Goal: Information Seeking & Learning: Find specific page/section

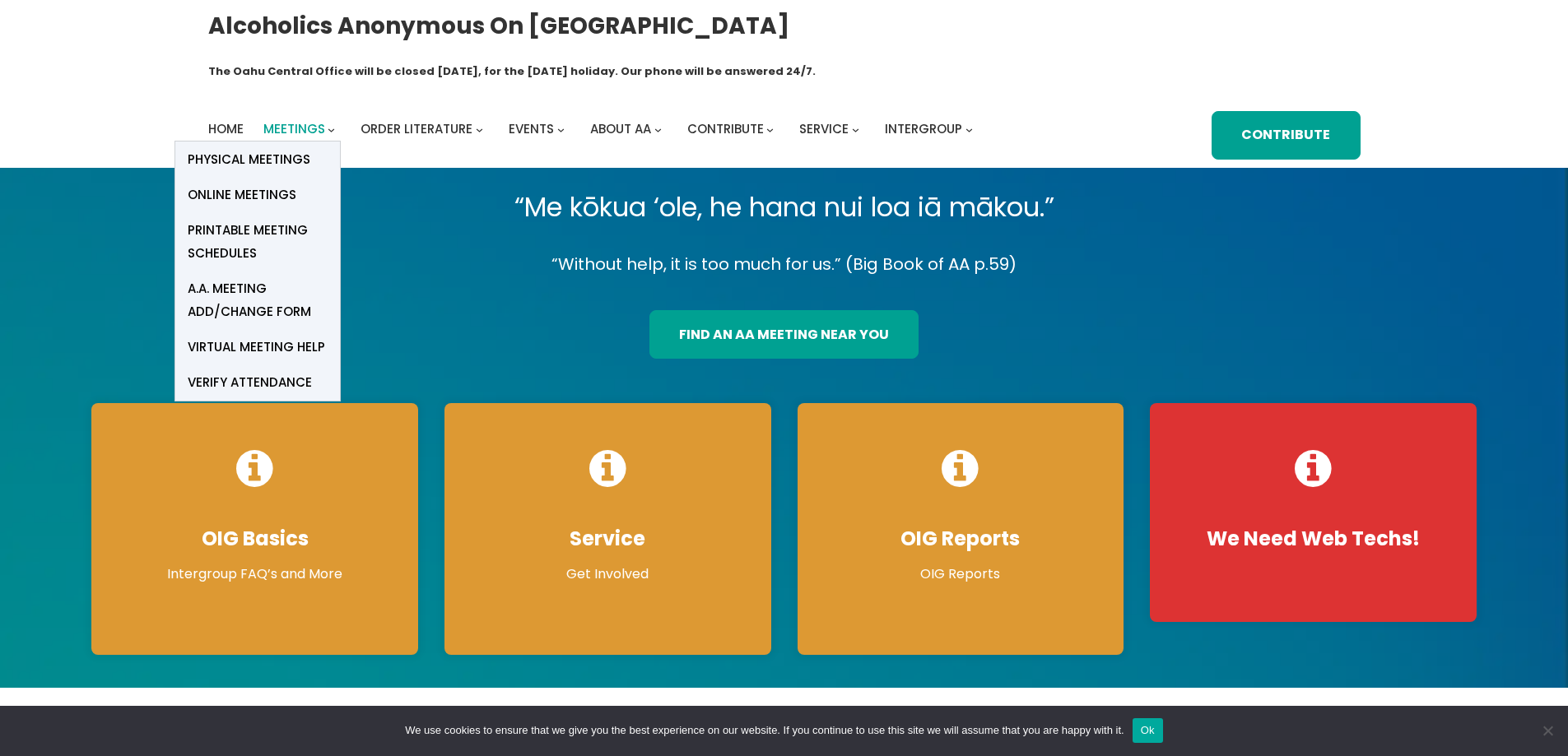
click at [305, 120] on span "Meetings" at bounding box center [294, 129] width 62 height 17
click at [291, 184] on span "Online Meetings" at bounding box center [242, 195] width 109 height 23
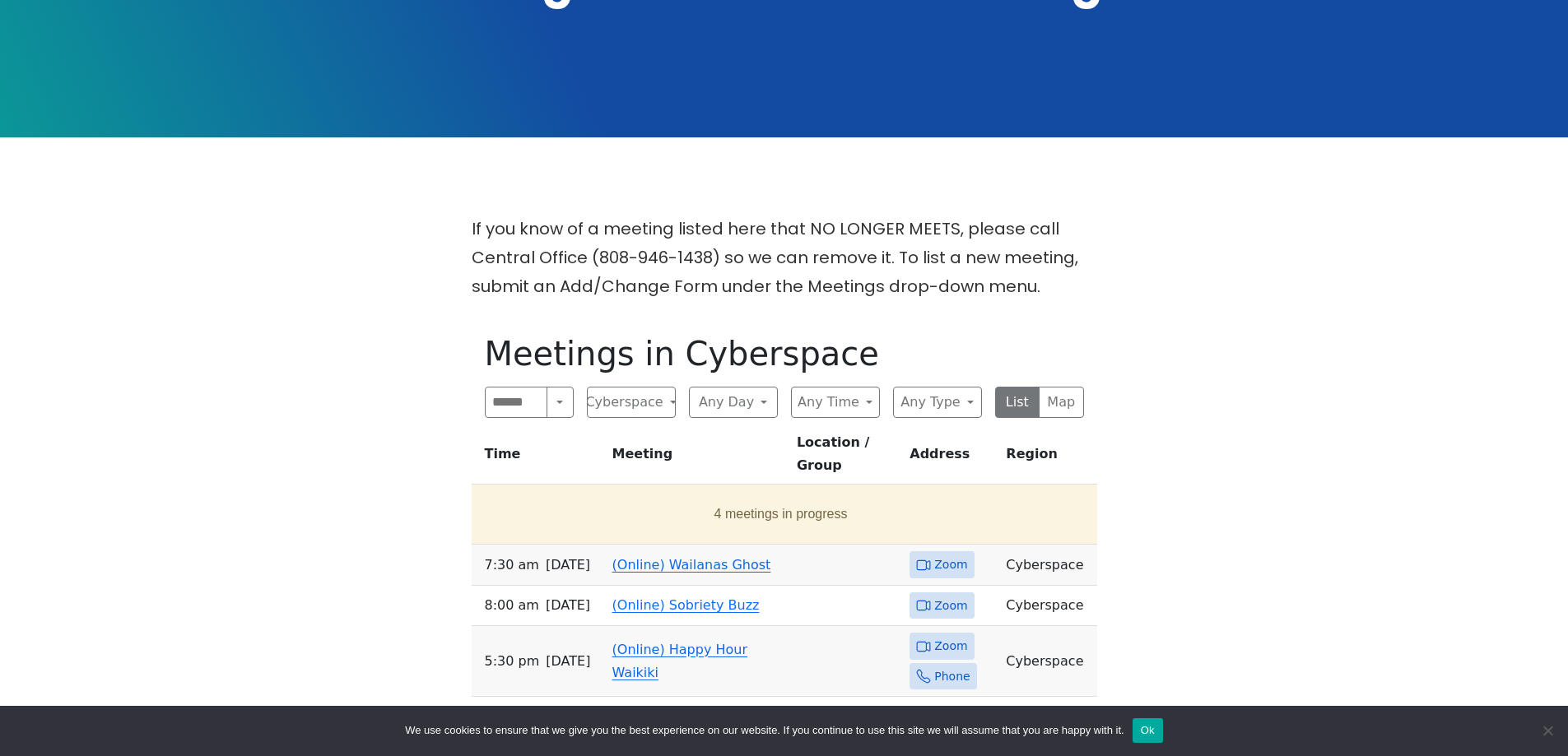
scroll to position [412, 0]
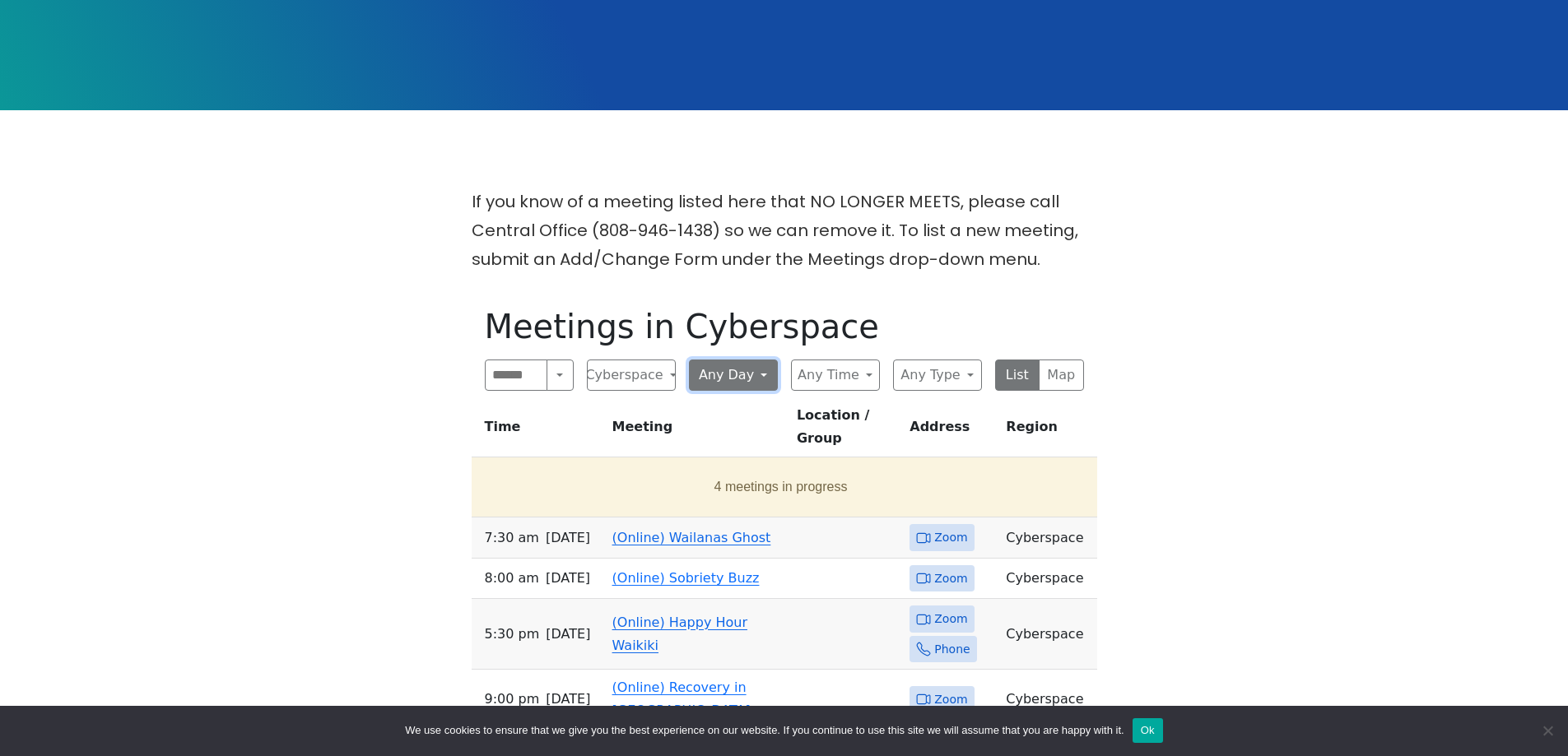
click at [726, 359] on button "Any Day" at bounding box center [732, 374] width 89 height 31
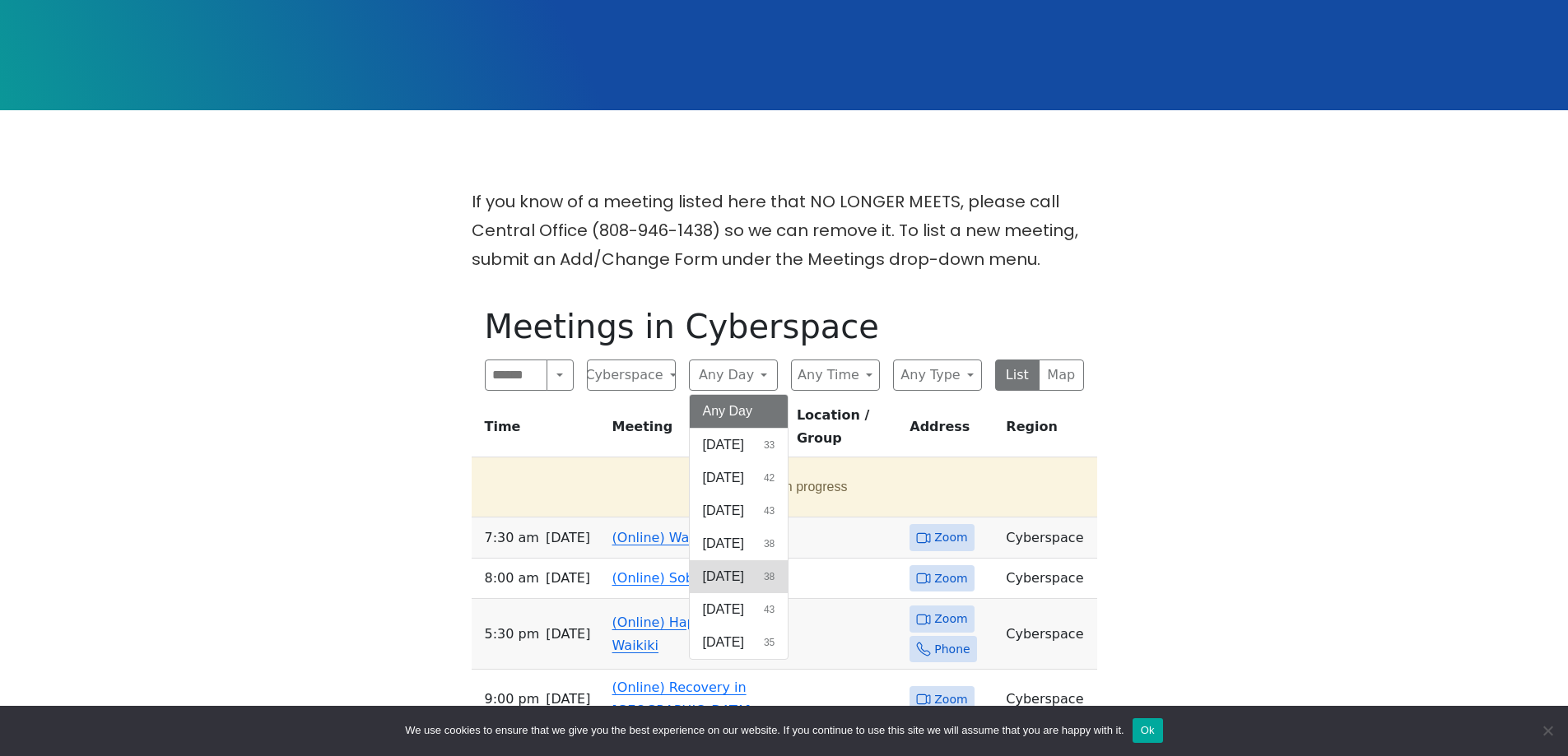
click at [733, 561] on button "[DATE] 38" at bounding box center [738, 577] width 98 height 33
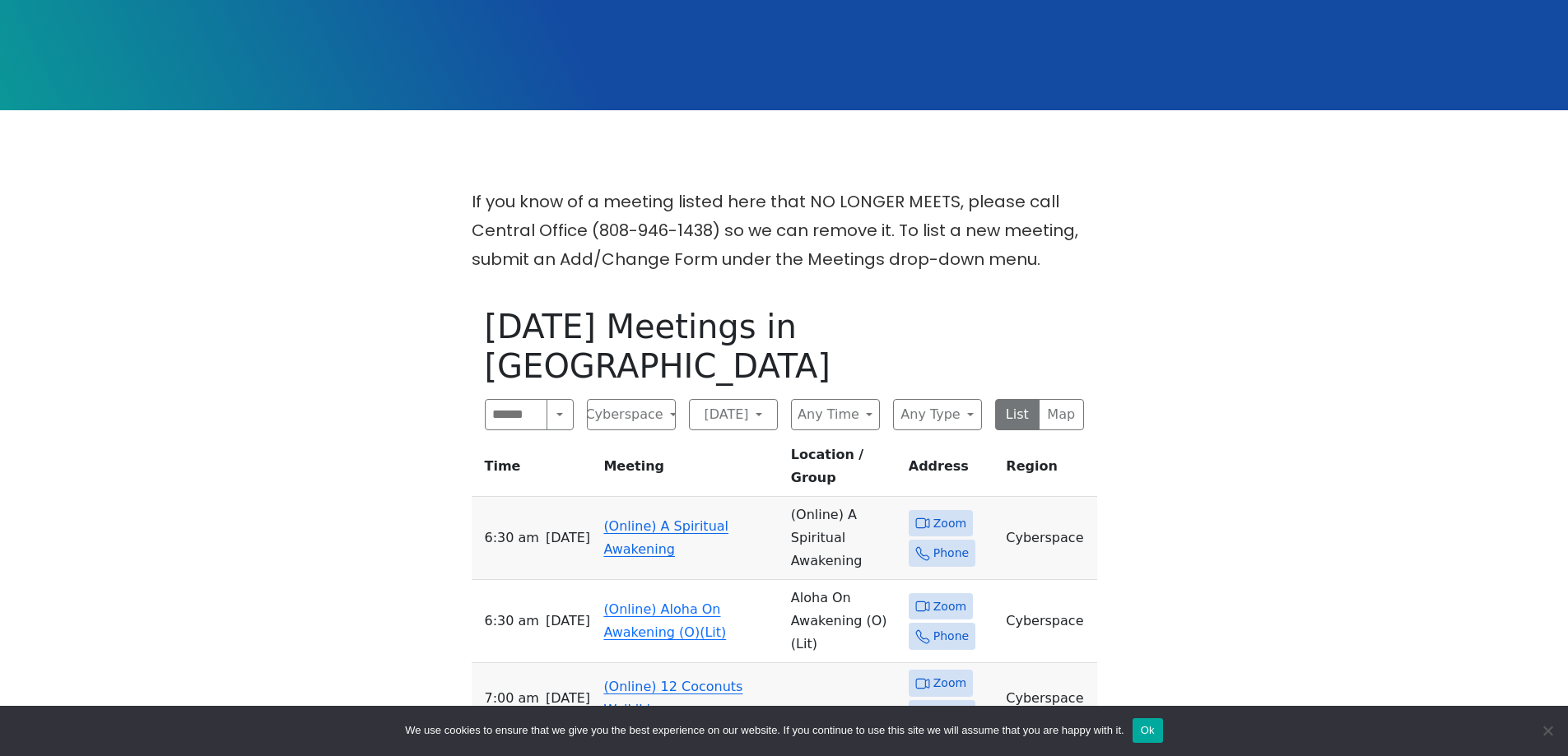
click at [939, 673] on span "Zoom" at bounding box center [949, 684] width 33 height 21
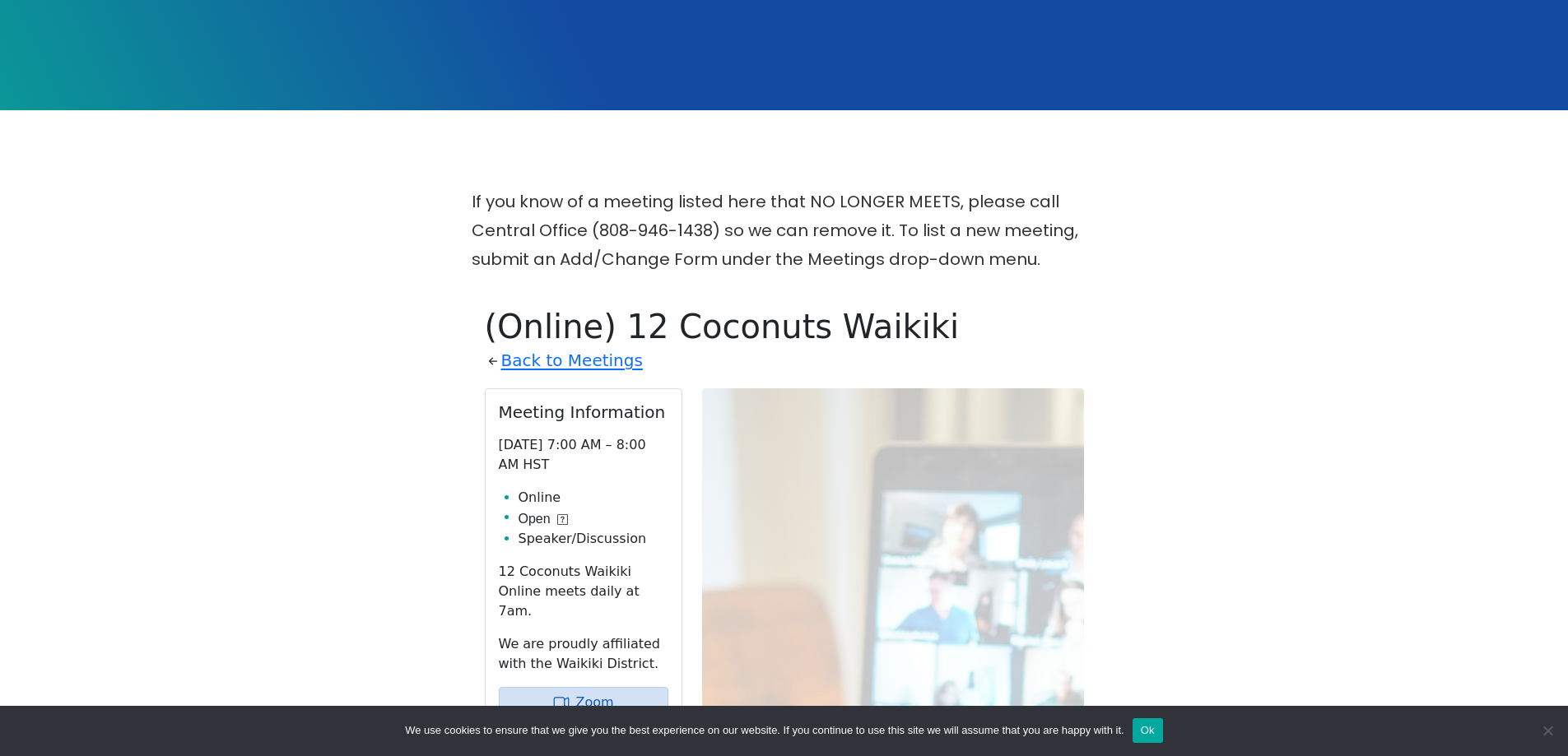
scroll to position [669, 0]
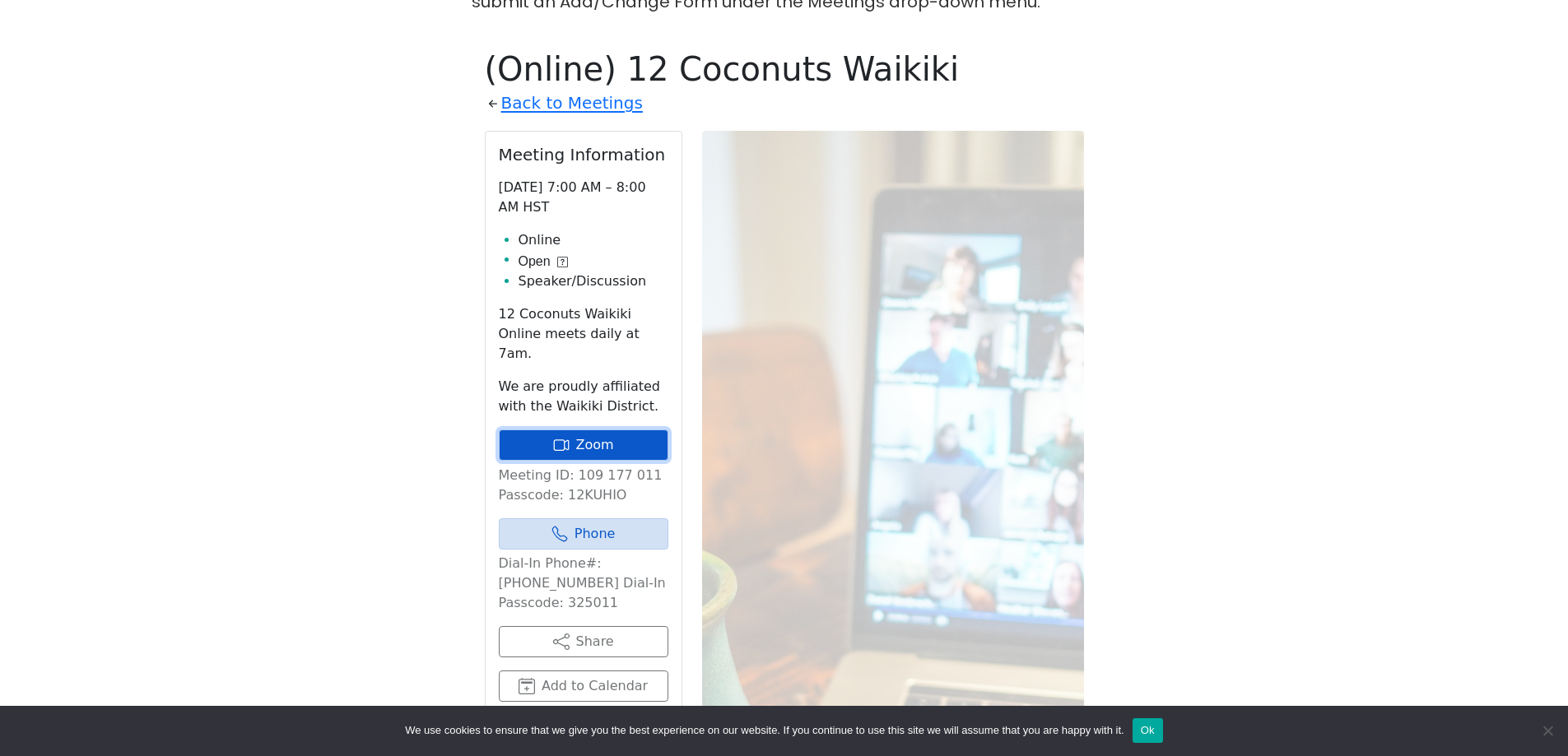
click at [603, 430] on link "Zoom" at bounding box center [583, 445] width 170 height 31
